Goal: Check status: Check status

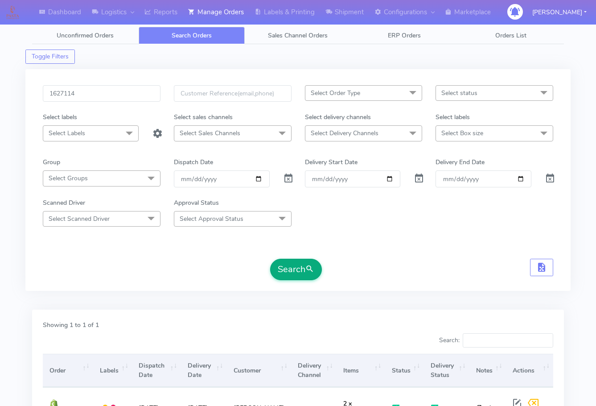
type input "1627114"
click at [293, 264] on button "Search" at bounding box center [296, 268] width 52 height 21
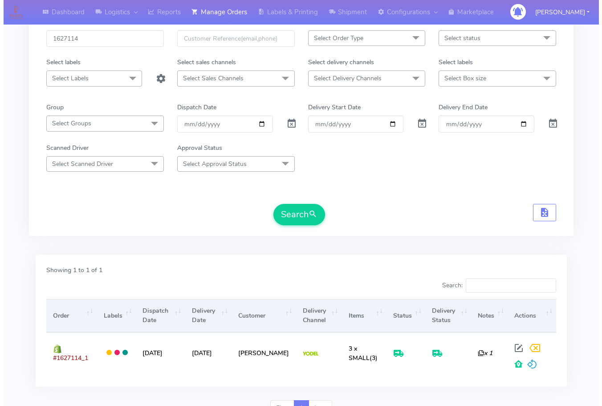
scroll to position [55, 0]
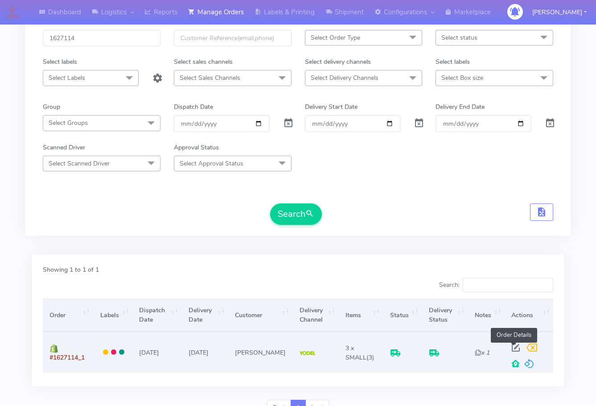
click at [512, 347] on span at bounding box center [516, 349] width 16 height 8
select select "5"
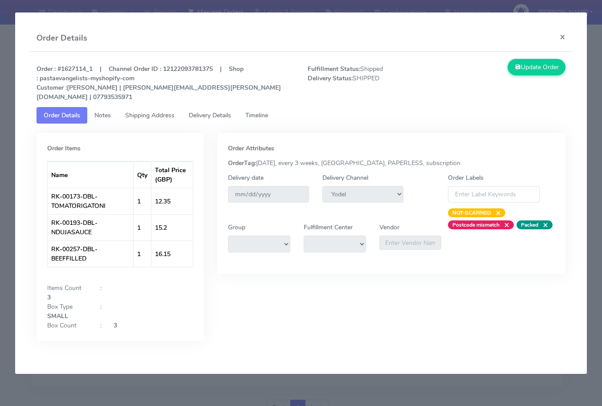
click at [154, 111] on span "Shipping Address" at bounding box center [149, 115] width 49 height 8
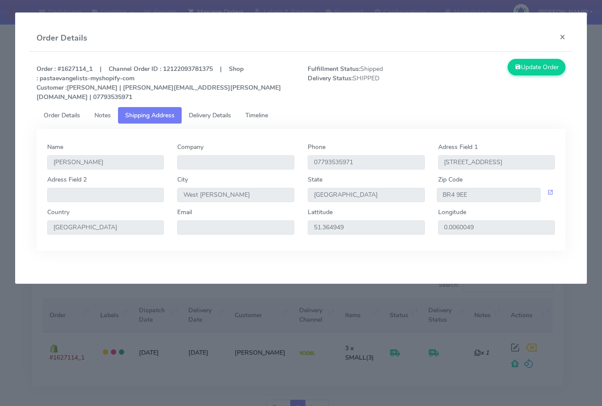
click at [221, 111] on span "Delivery Details" at bounding box center [210, 115] width 42 height 8
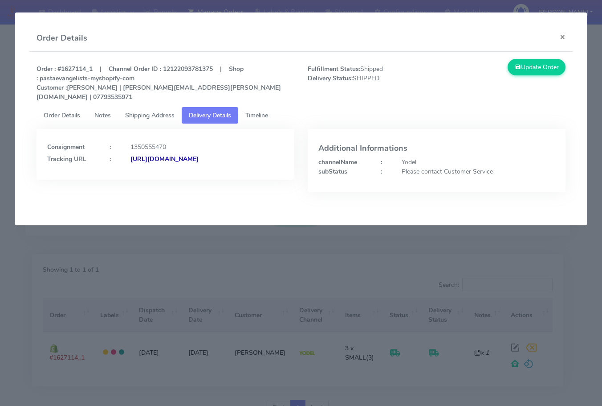
drag, startPoint x: 241, startPoint y: 166, endPoint x: 143, endPoint y: 178, distance: 97.9
click at [143, 178] on div "Consignment : 1350555470 Tracking URL : [URL][DOMAIN_NAME]" at bounding box center [166, 154] width 258 height 51
copy strong "JJD0002249960903140"
click at [241, 158] on div "[URL][DOMAIN_NAME]" at bounding box center [207, 158] width 167 height 9
